Goal: Task Accomplishment & Management: Manage account settings

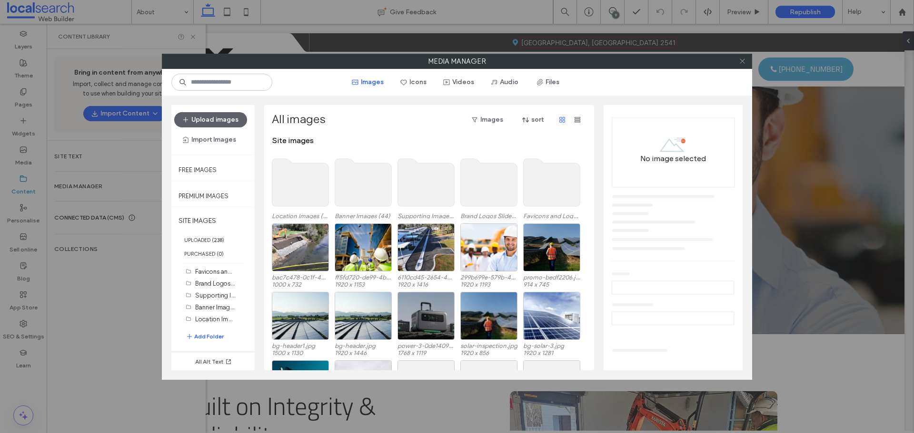
click at [742, 59] on icon at bounding box center [741, 61] width 7 height 7
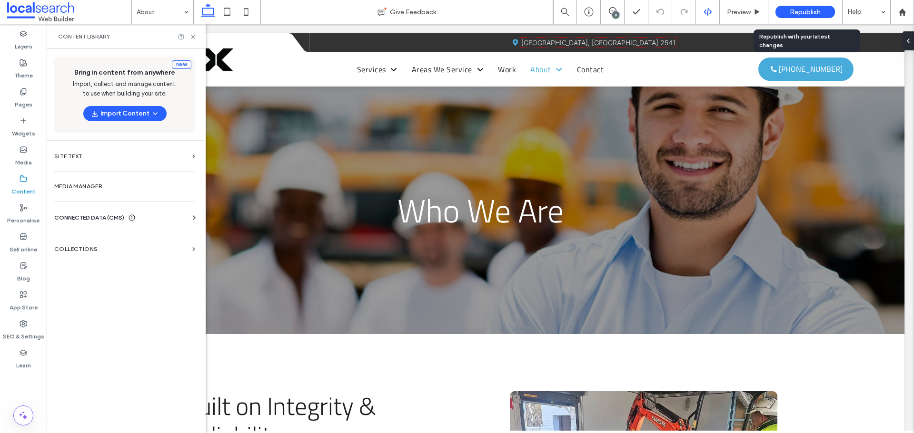
click at [813, 12] on span "Republish" at bounding box center [804, 12] width 31 height 8
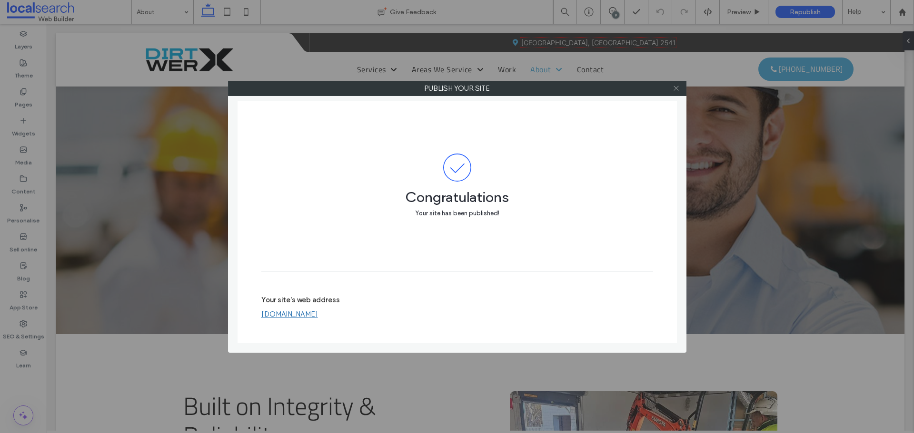
click at [676, 89] on icon at bounding box center [675, 88] width 7 height 7
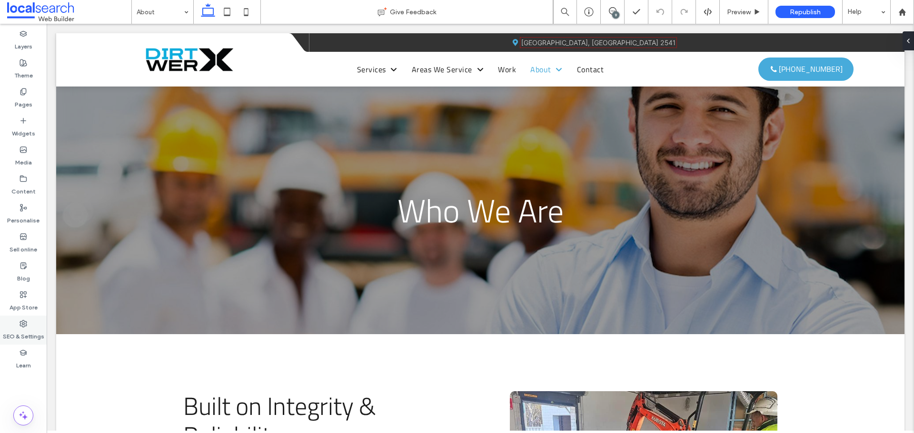
click at [27, 334] on label "SEO & Settings" at bounding box center [23, 334] width 41 height 13
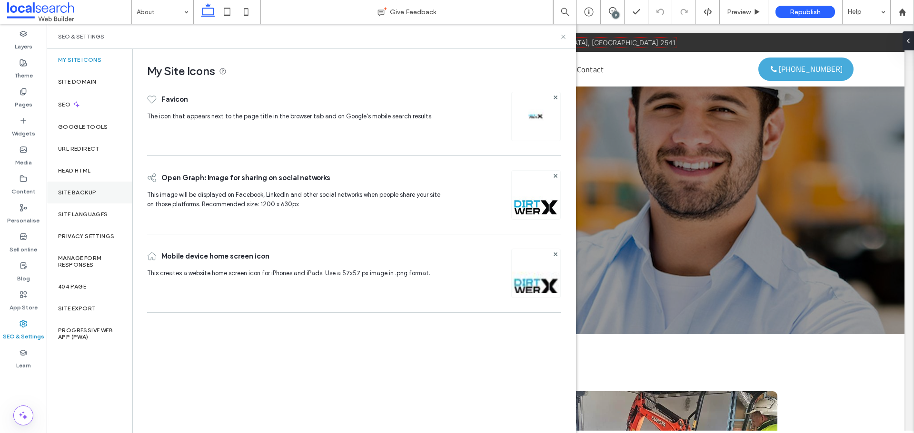
click at [80, 194] on label "Site backup" at bounding box center [77, 192] width 38 height 7
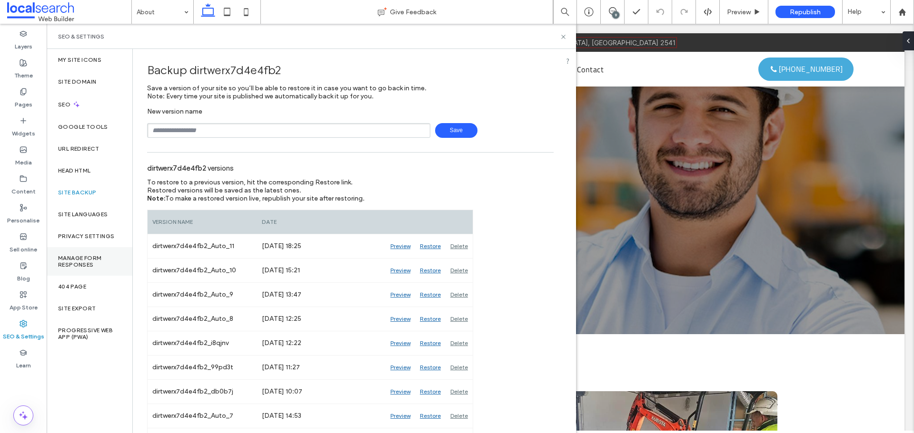
click at [79, 267] on label "Manage Form Responses" at bounding box center [89, 261] width 63 height 13
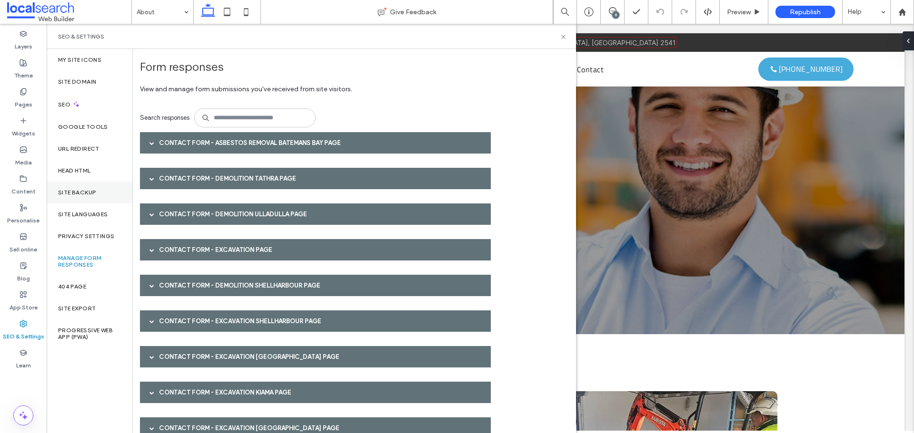
click at [81, 193] on label "Site backup" at bounding box center [77, 192] width 38 height 7
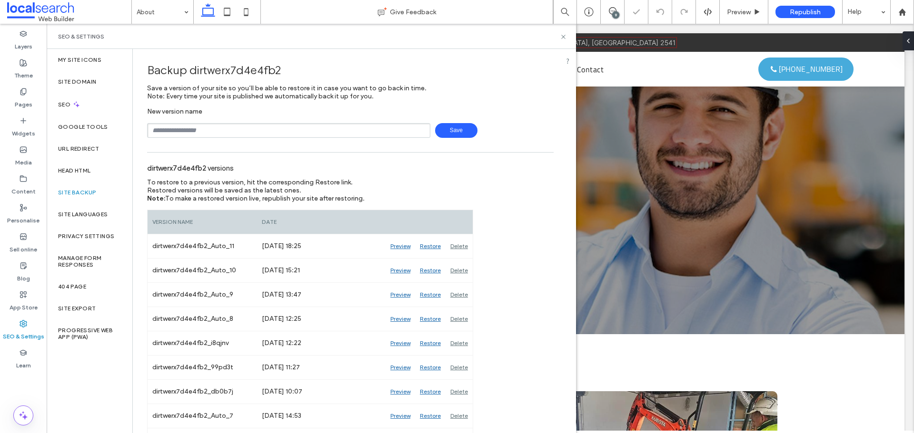
click at [177, 132] on input "text" at bounding box center [288, 130] width 283 height 15
type input "**********"
click at [437, 131] on span "Save" at bounding box center [456, 130] width 42 height 15
